Goal: Information Seeking & Learning: Learn about a topic

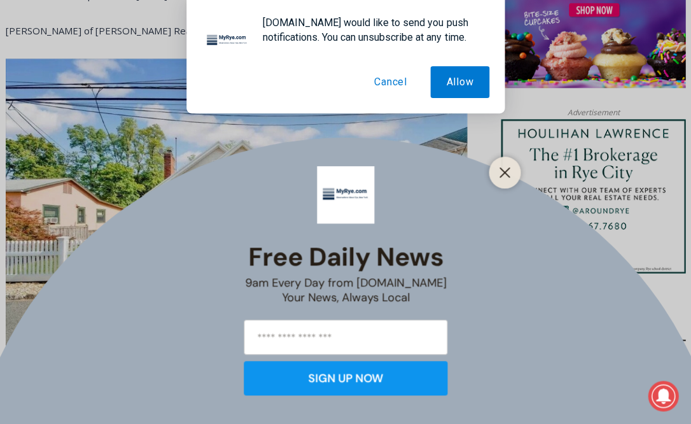
scroll to position [1111, 0]
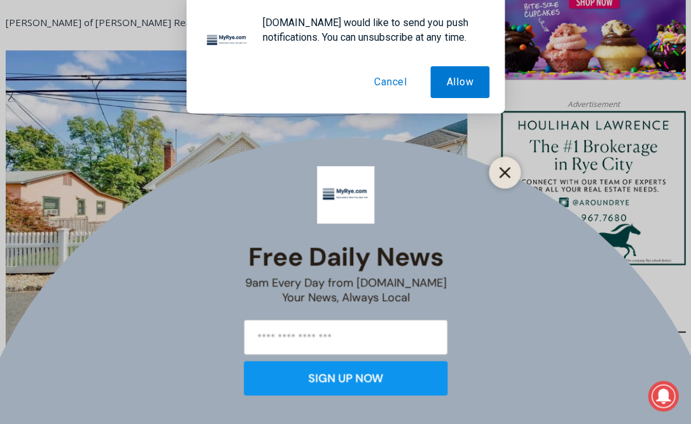
click at [500, 169] on line "Close" at bounding box center [504, 172] width 9 height 9
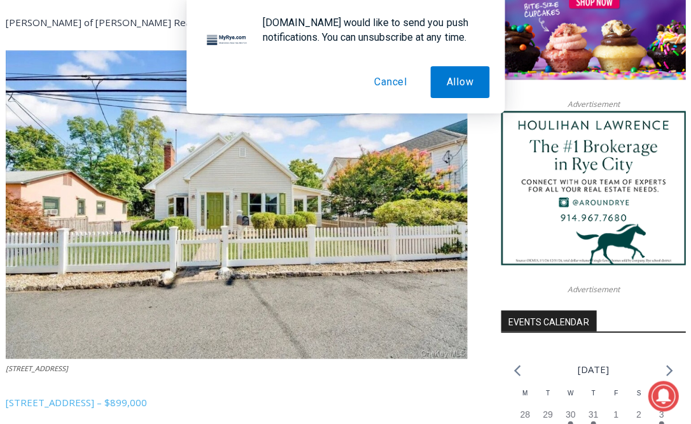
click at [390, 80] on button "Cancel" at bounding box center [390, 82] width 65 height 32
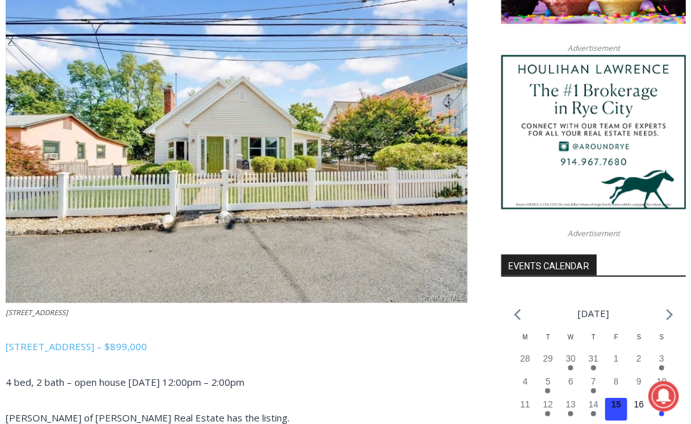
scroll to position [1169, 0]
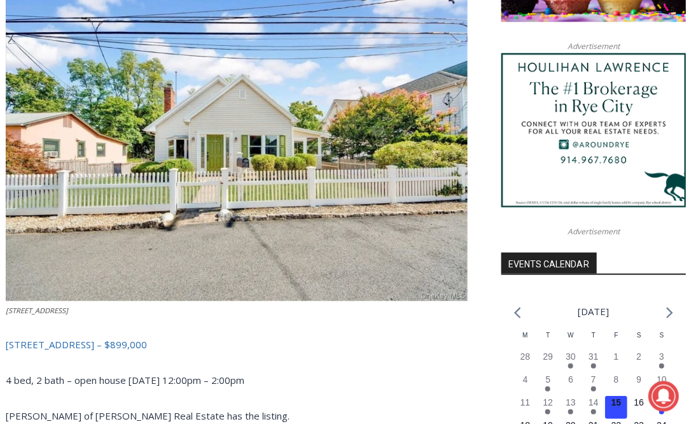
click at [97, 337] on span "32 Ridgeland Terrace, Rye – $899,000" at bounding box center [76, 343] width 141 height 13
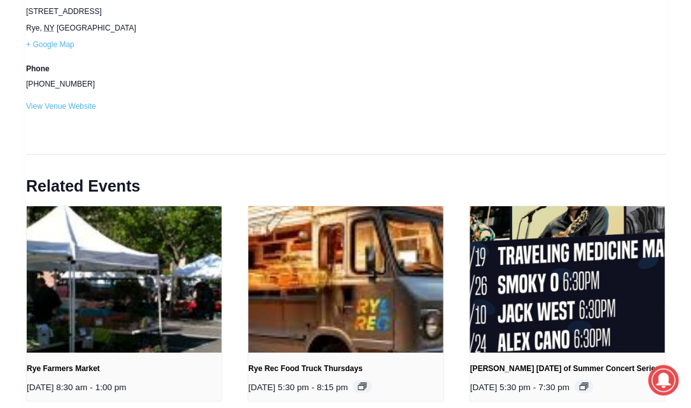
scroll to position [1478, 0]
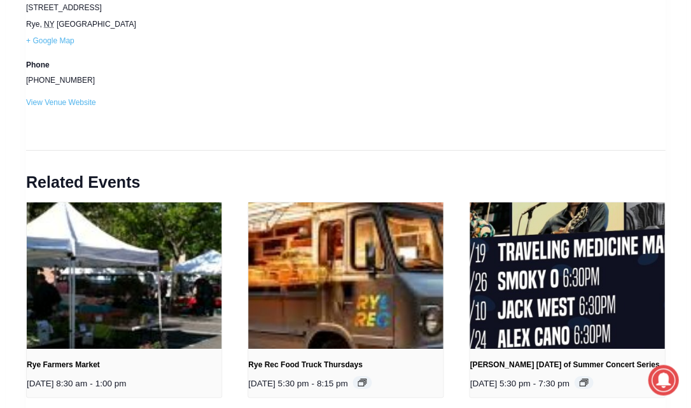
click at [326, 360] on link "Rye Rec Food Truck Thursdays" at bounding box center [305, 364] width 114 height 9
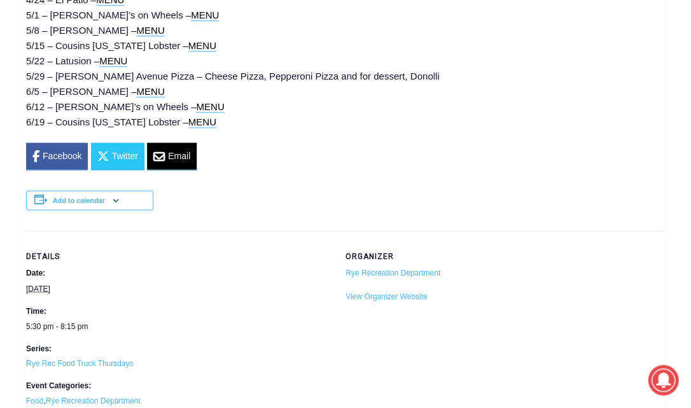
scroll to position [1214, 0]
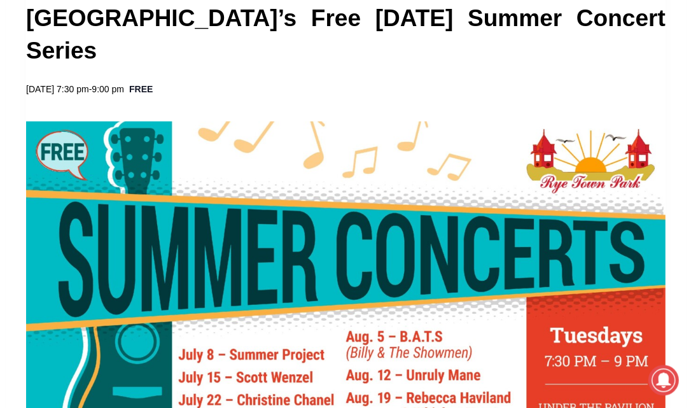
scroll to position [301, 0]
